Goal: Task Accomplishment & Management: Use online tool/utility

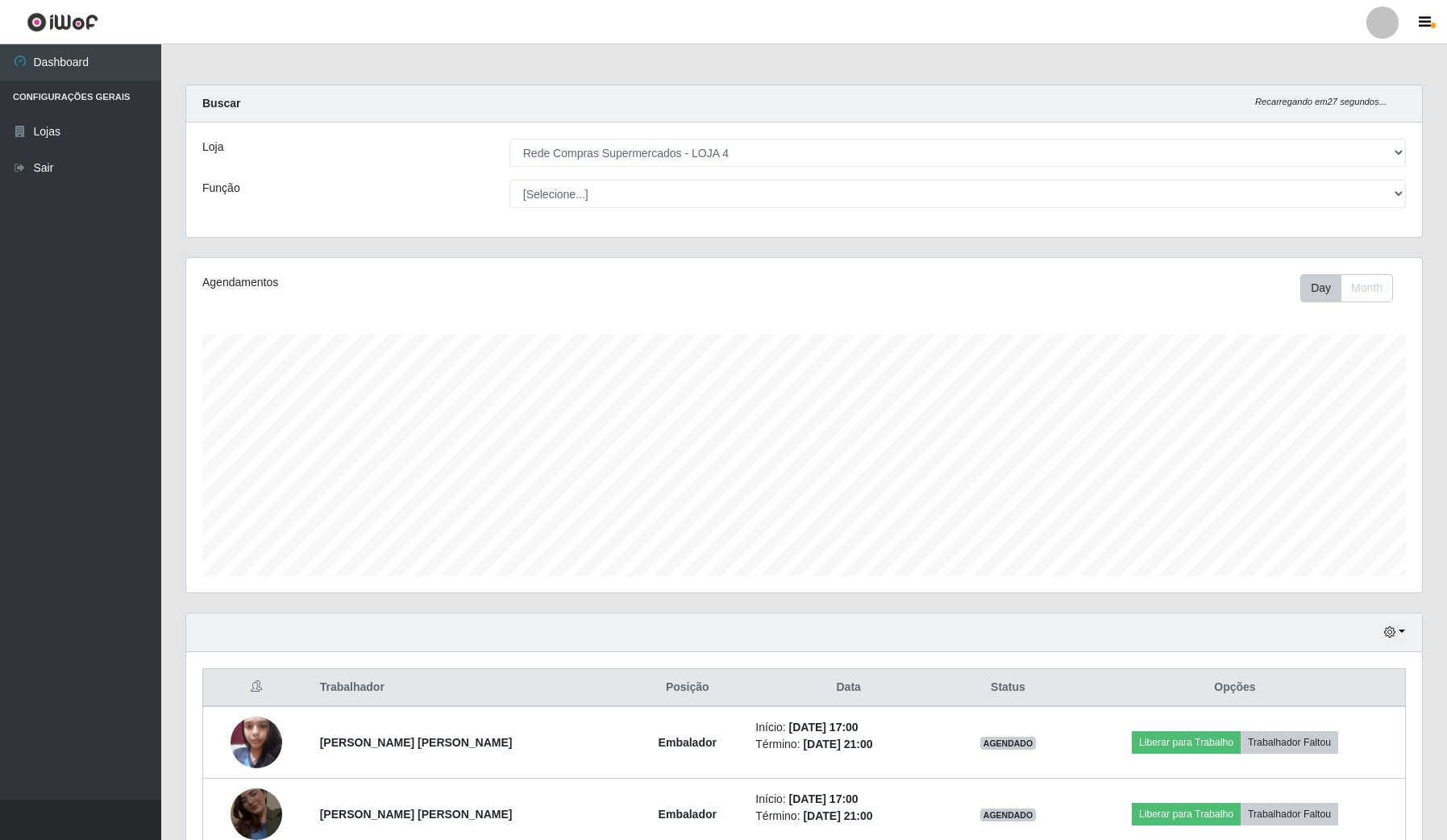
select select "159"
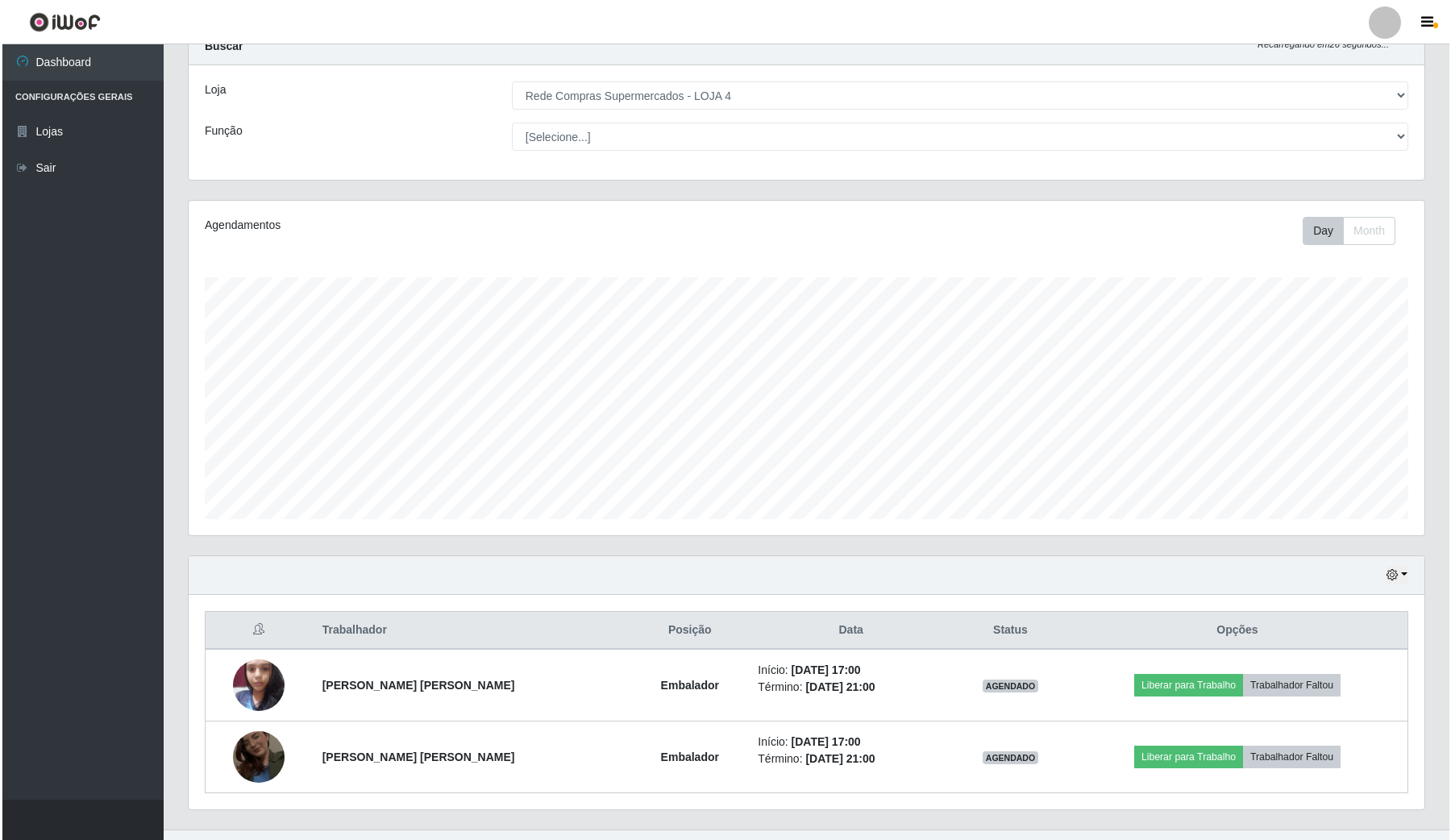
scroll to position [89, 0]
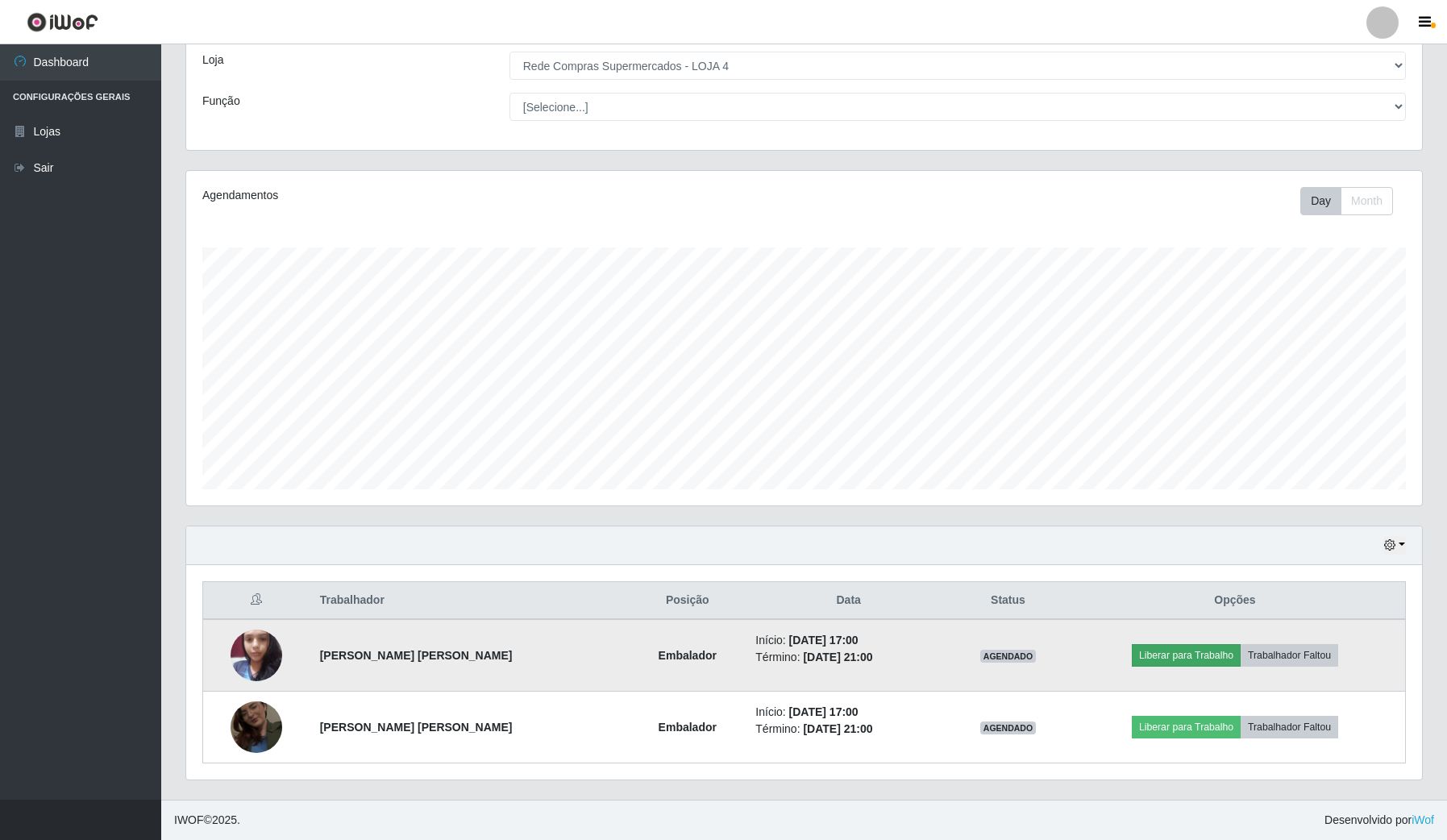
drag, startPoint x: 1164, startPoint y: 632, endPoint x: 1164, endPoint y: 645, distance: 13.0
click at [1164, 638] on td "Liberar para Trabalho Trabalhador Faltou" at bounding box center [1235, 655] width 341 height 72
click at [1164, 651] on button "Liberar para Trabalho" at bounding box center [1186, 655] width 109 height 23
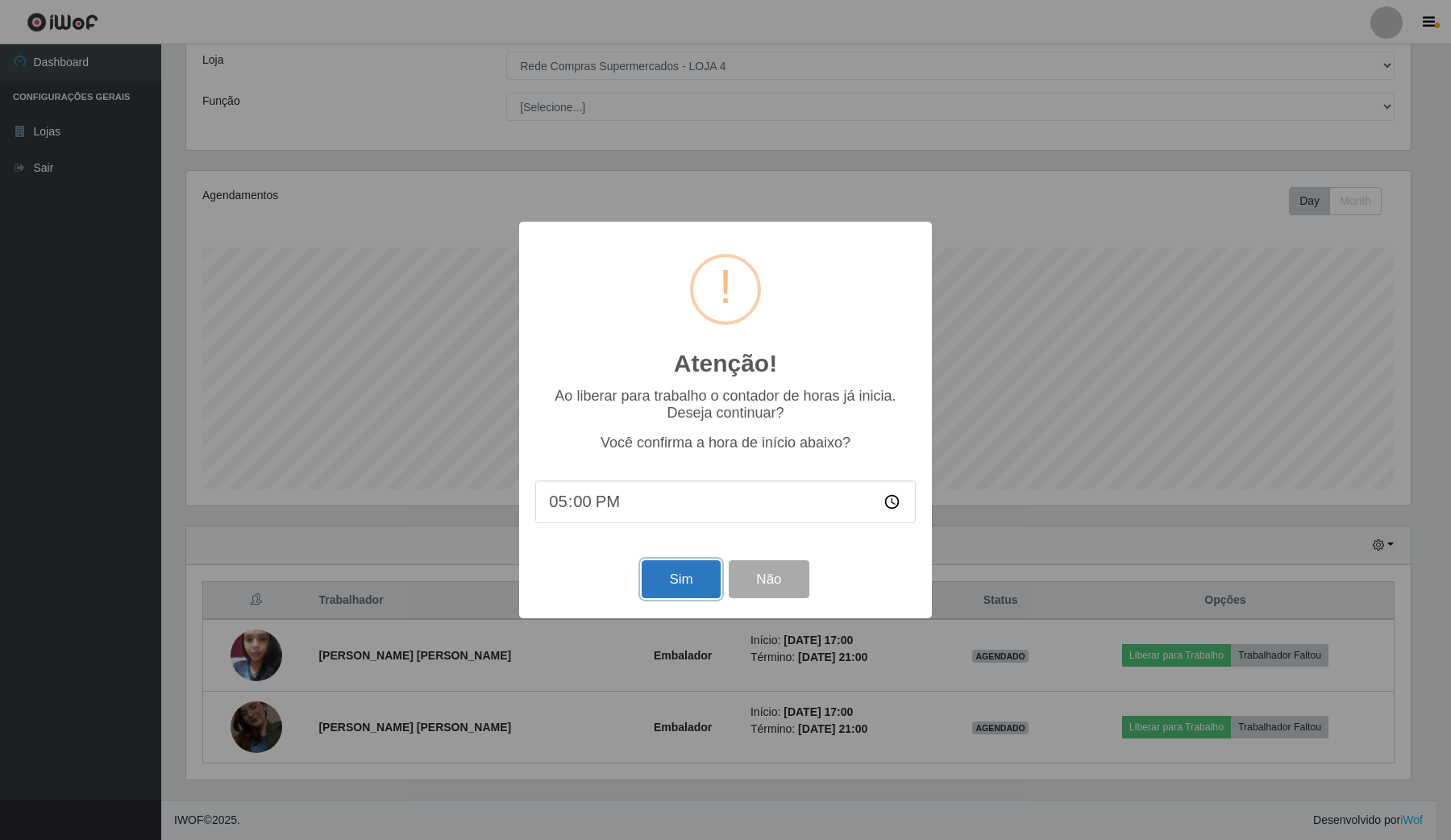
click at [708, 578] on button "Sim" at bounding box center [681, 578] width 78 height 38
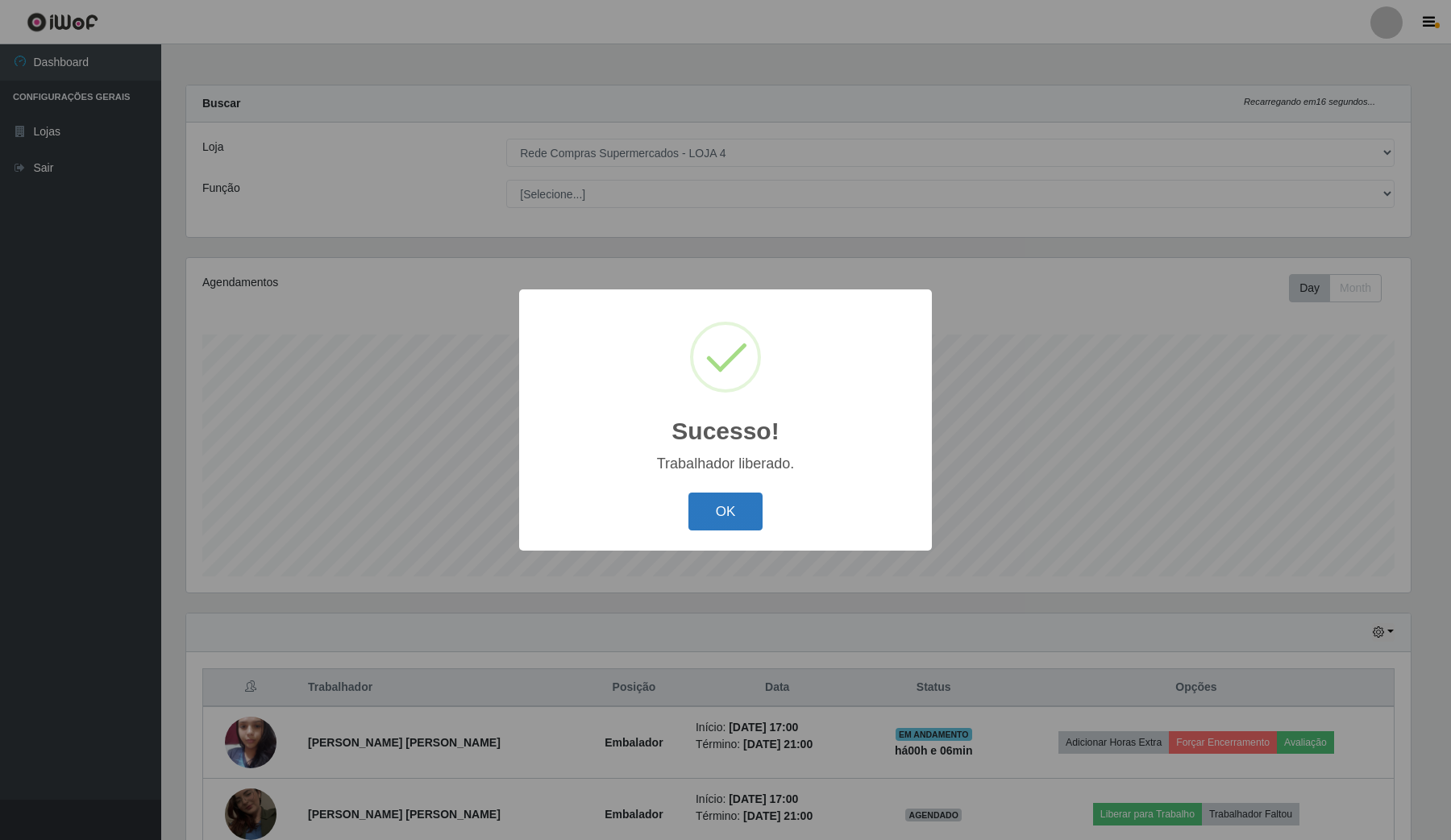
click at [699, 518] on button "OK" at bounding box center [726, 511] width 75 height 38
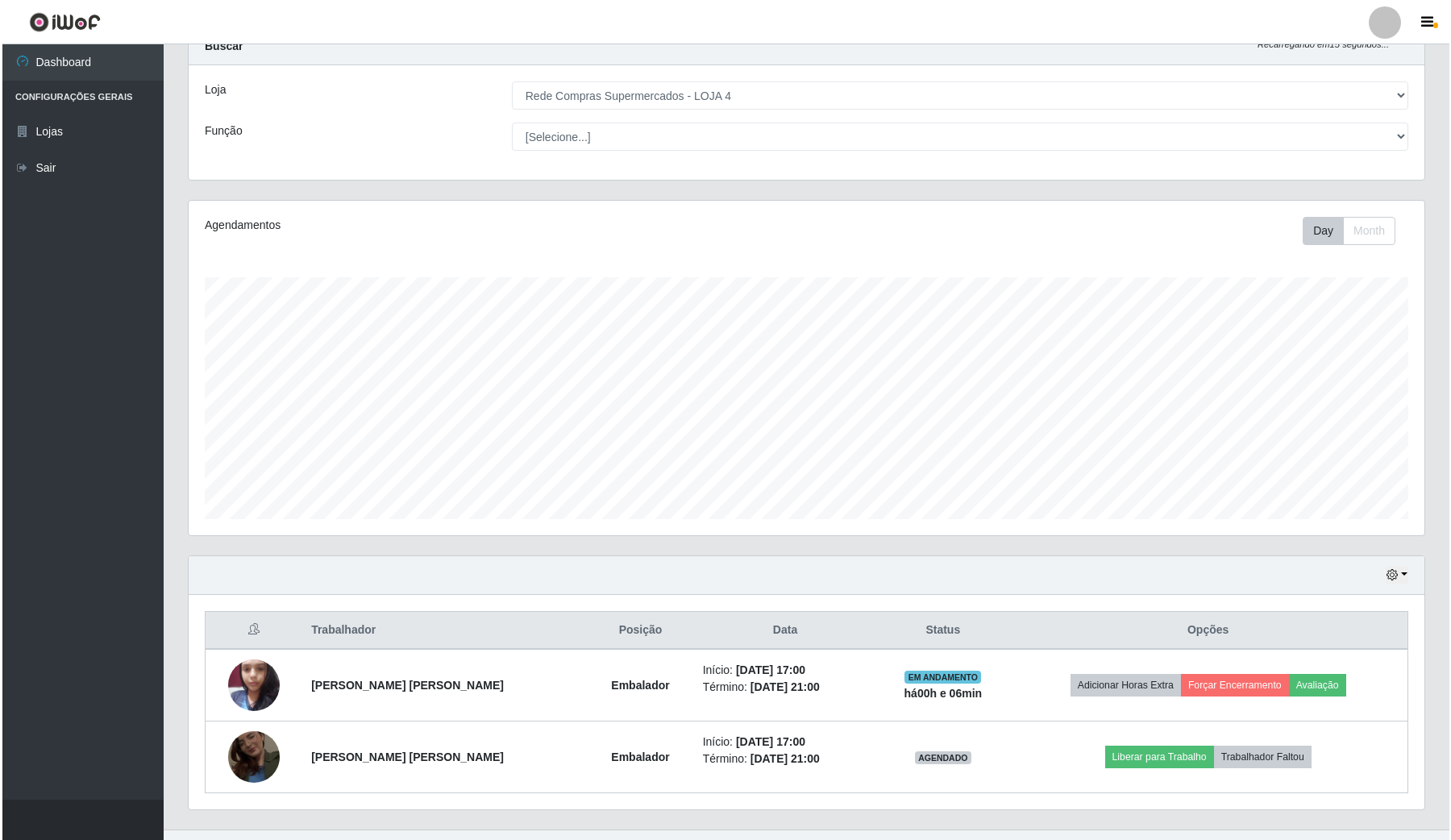
scroll to position [89, 0]
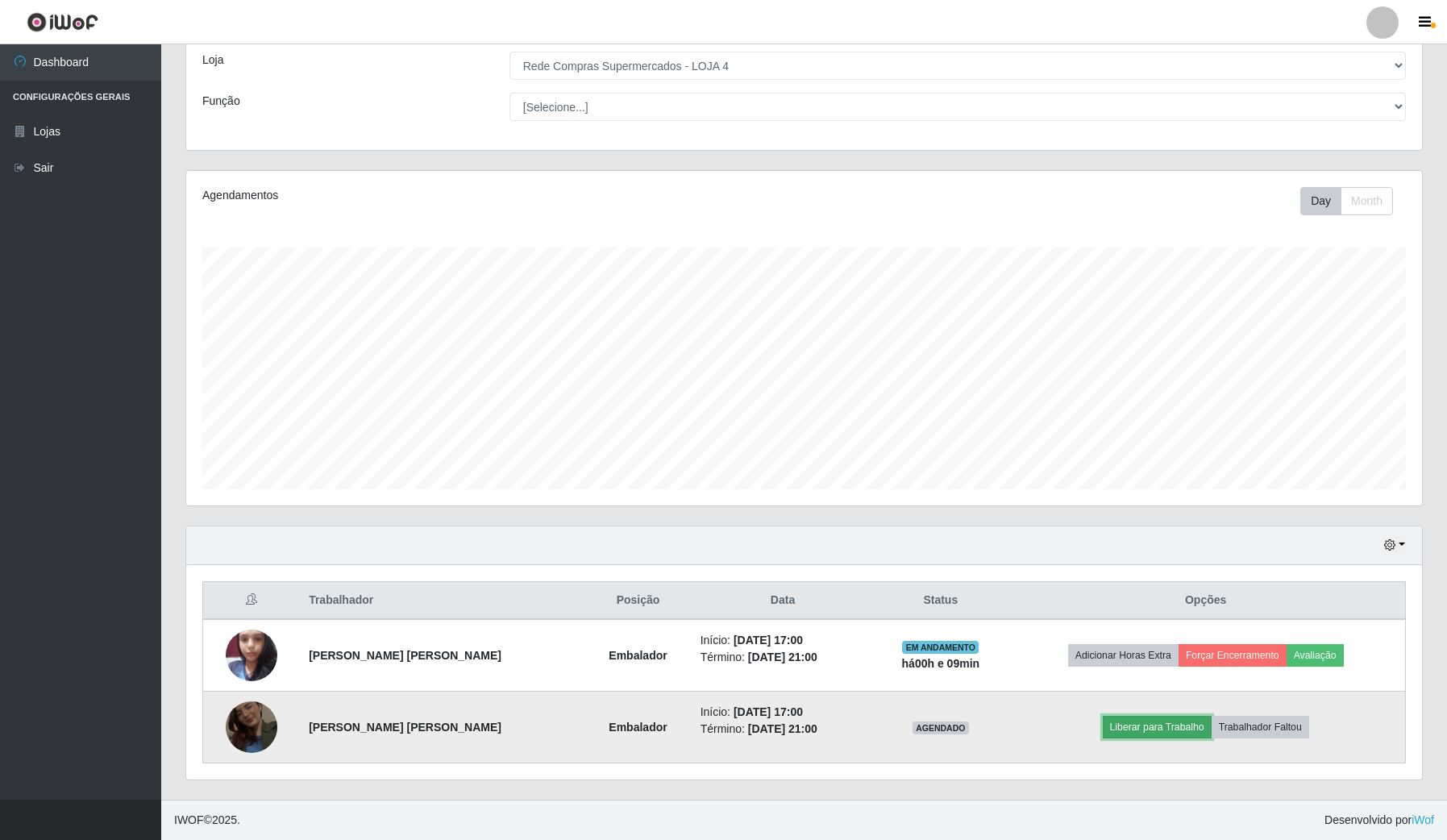
click at [1163, 726] on button "Liberar para Trabalho" at bounding box center [1157, 727] width 109 height 23
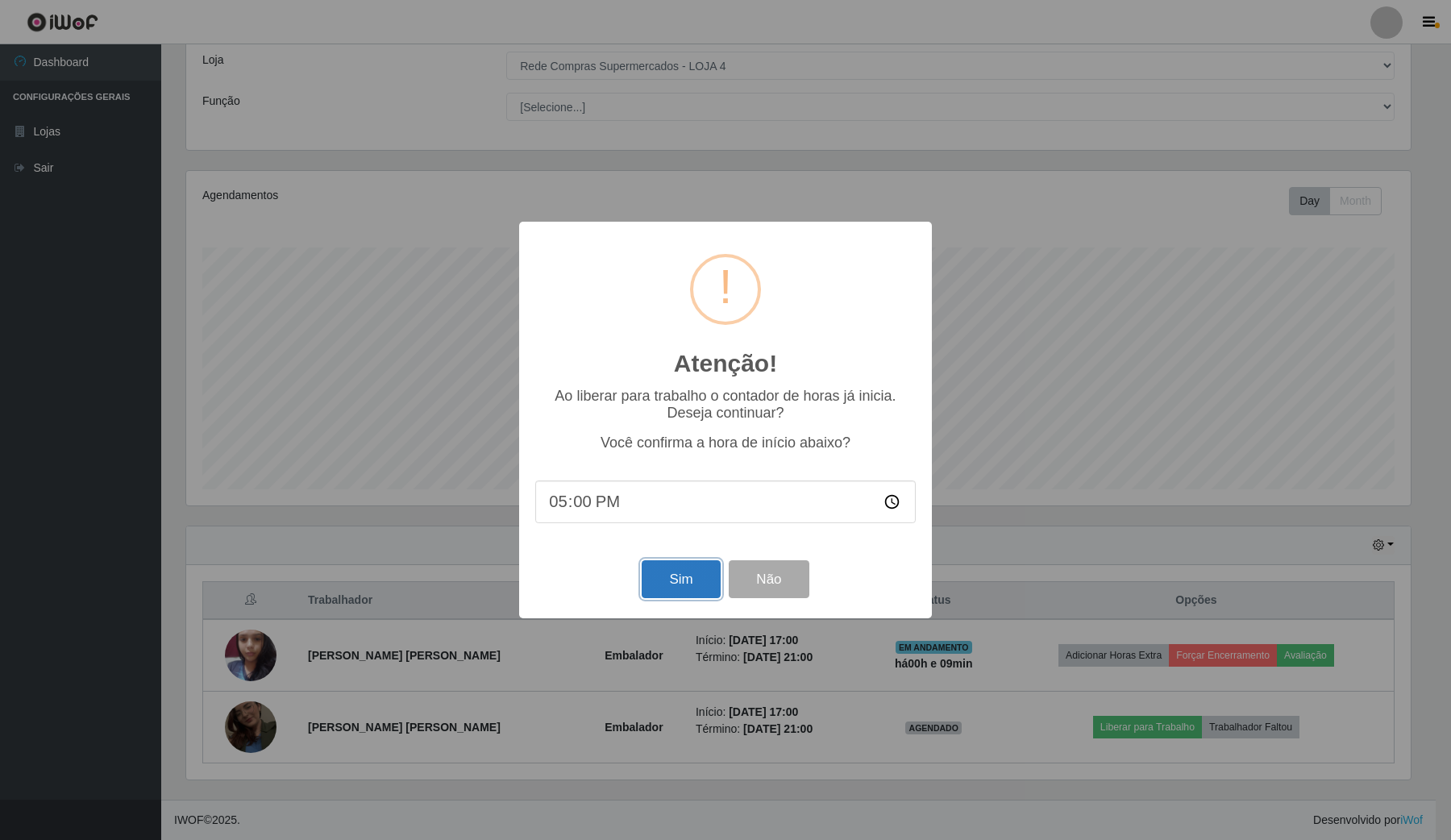
click at [670, 590] on button "Sim" at bounding box center [681, 578] width 78 height 38
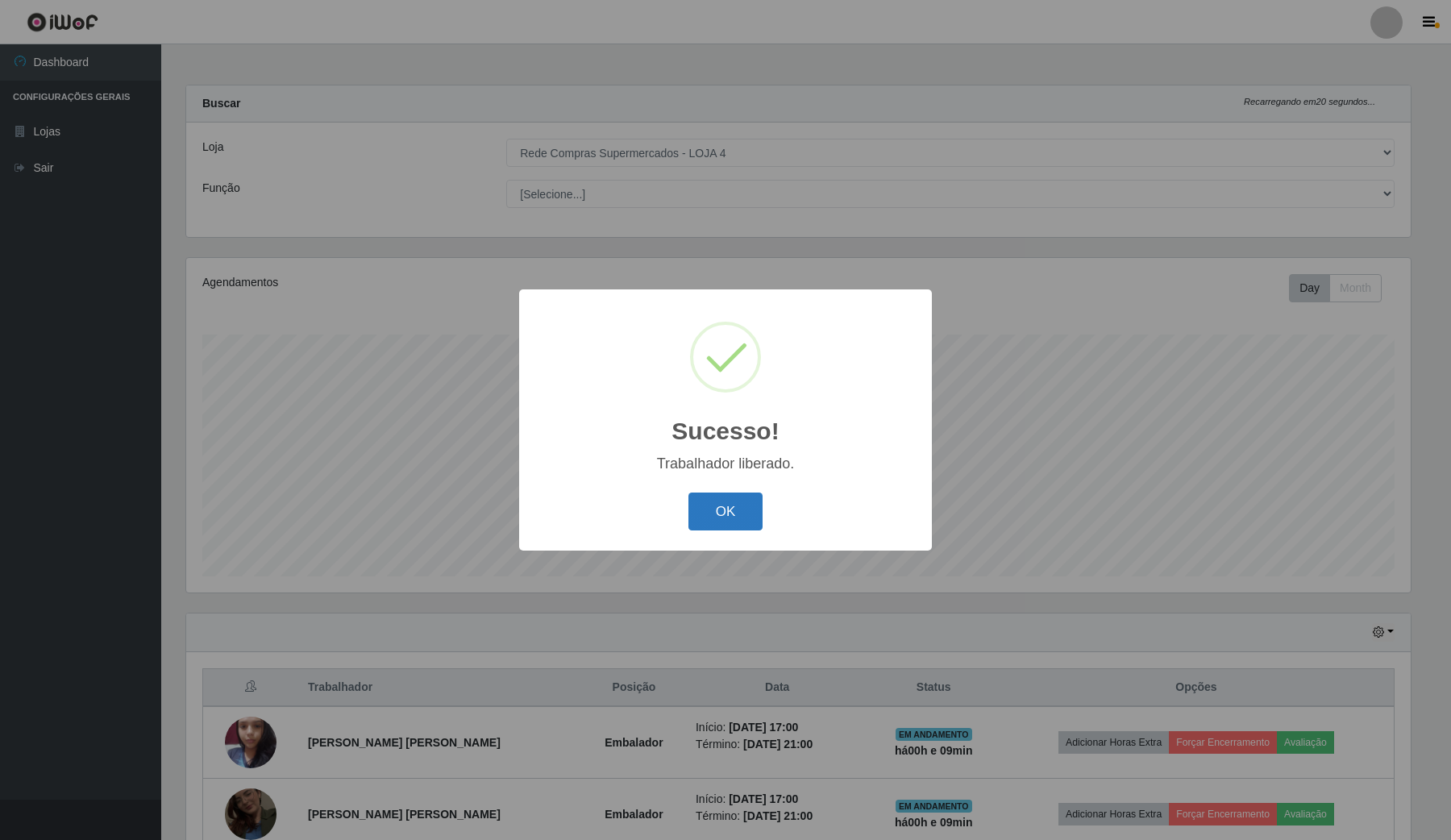
click at [742, 500] on button "OK" at bounding box center [726, 511] width 75 height 38
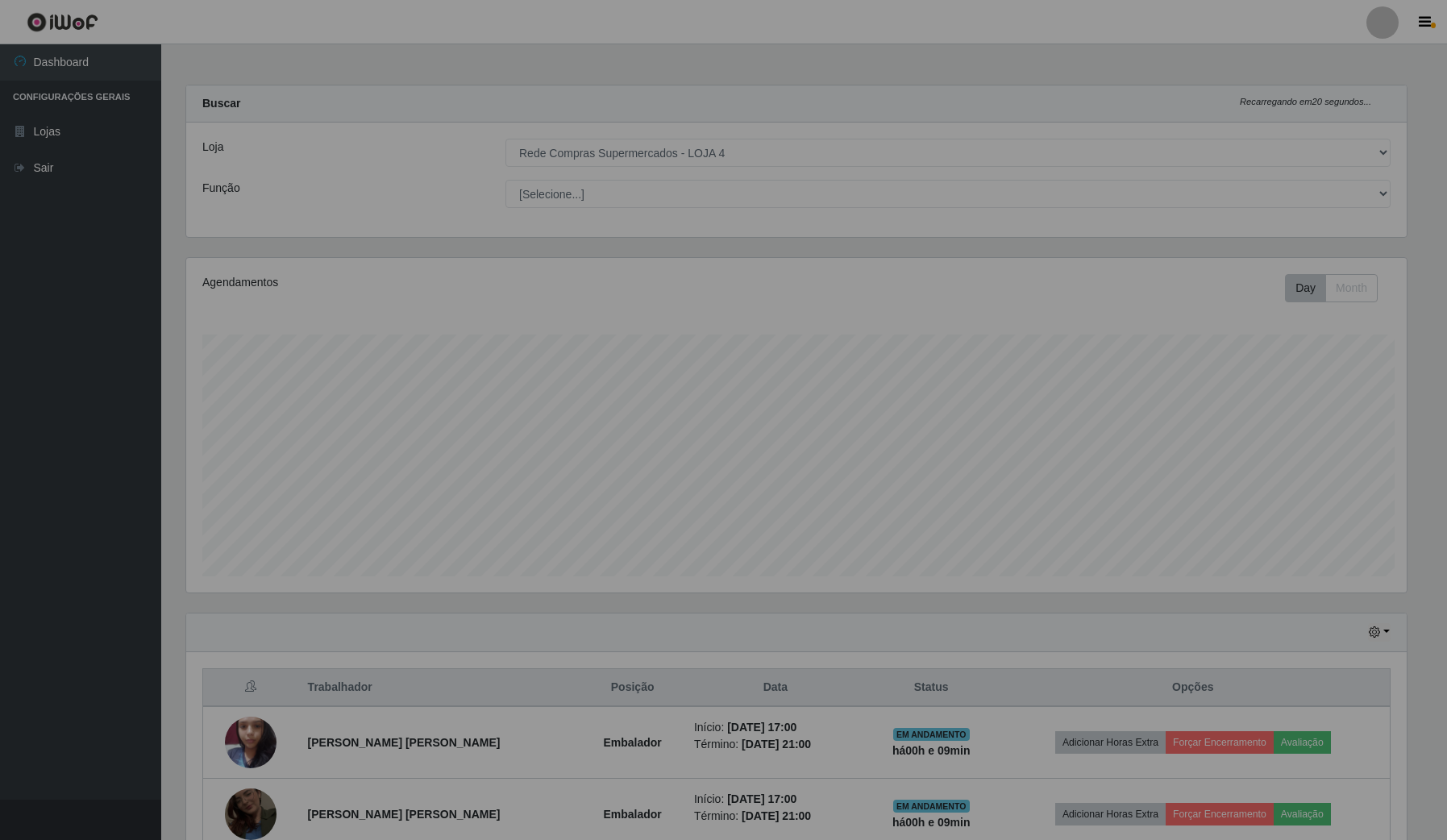
scroll to position [335, 1235]
